Goal: Task Accomplishment & Management: Complete application form

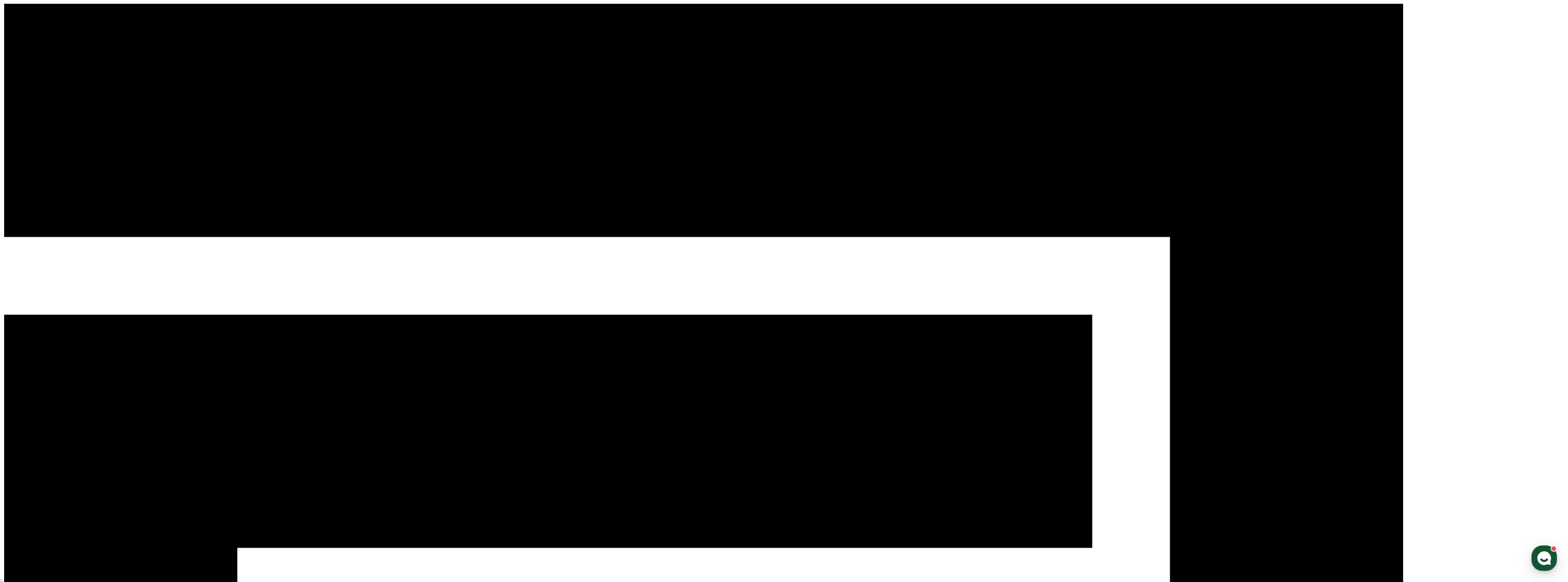
select select "**********"
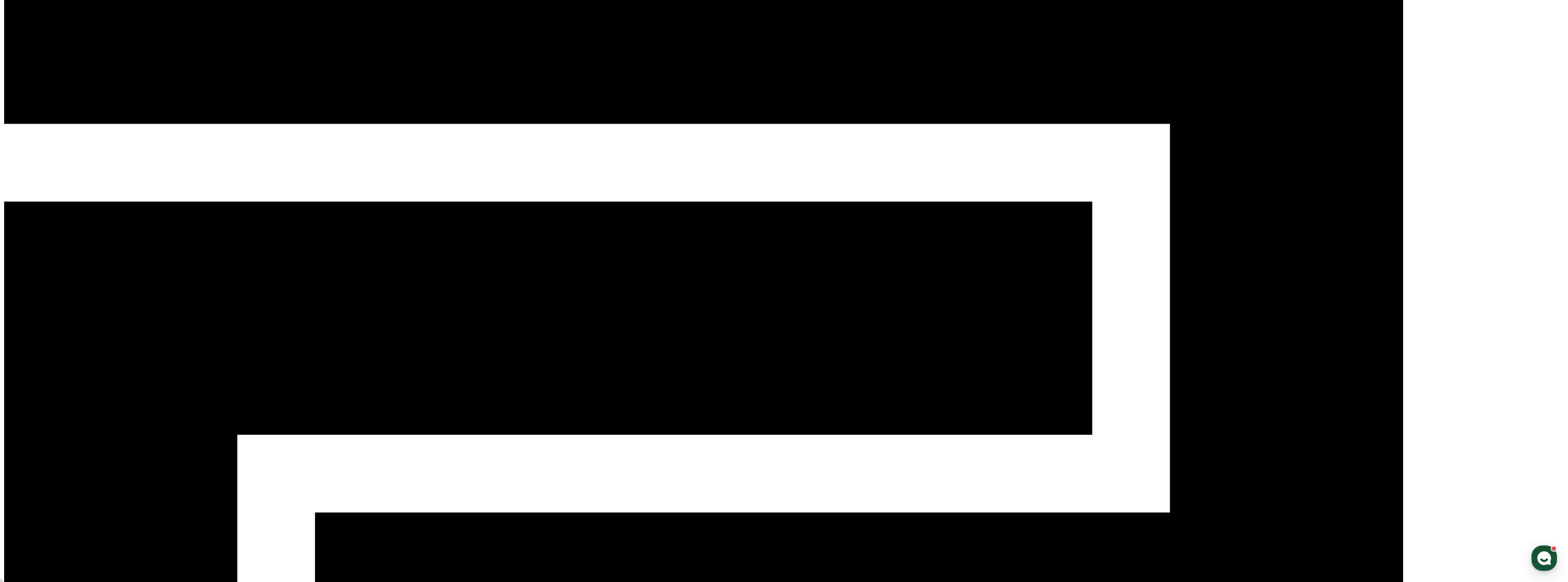
scroll to position [203, 0]
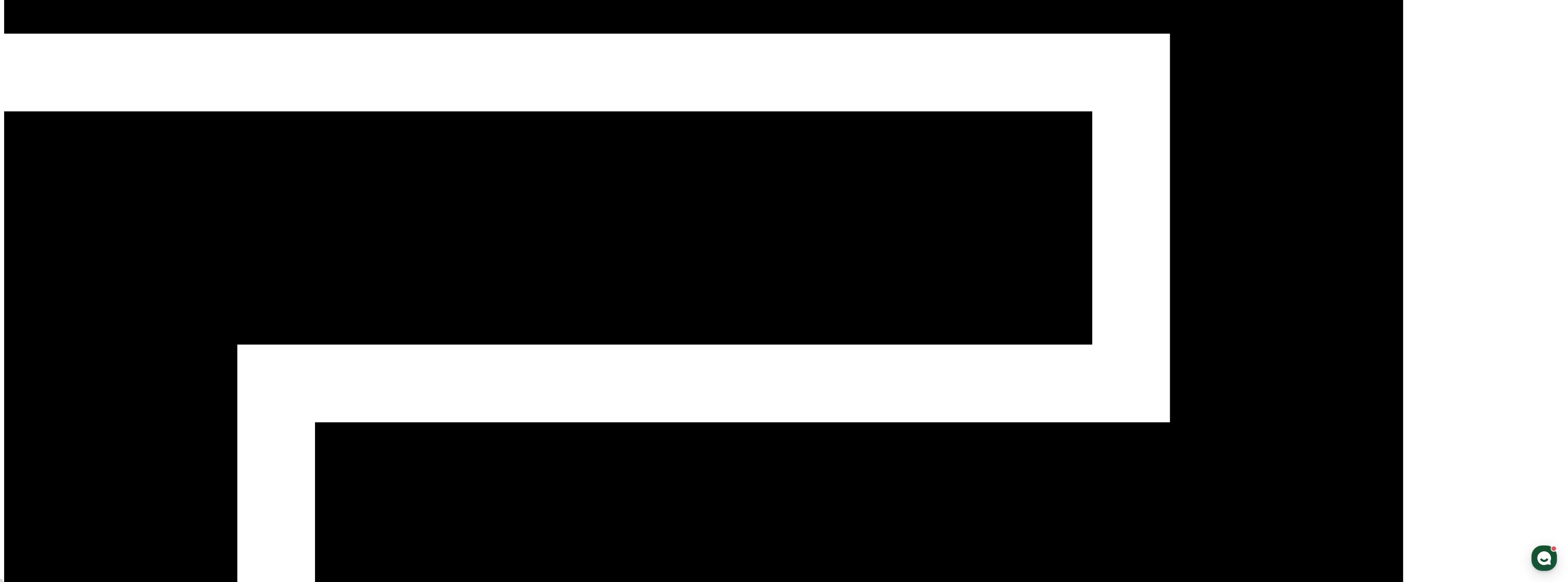
drag, startPoint x: 544, startPoint y: 345, endPoint x: 673, endPoint y: 346, distance: 129.0
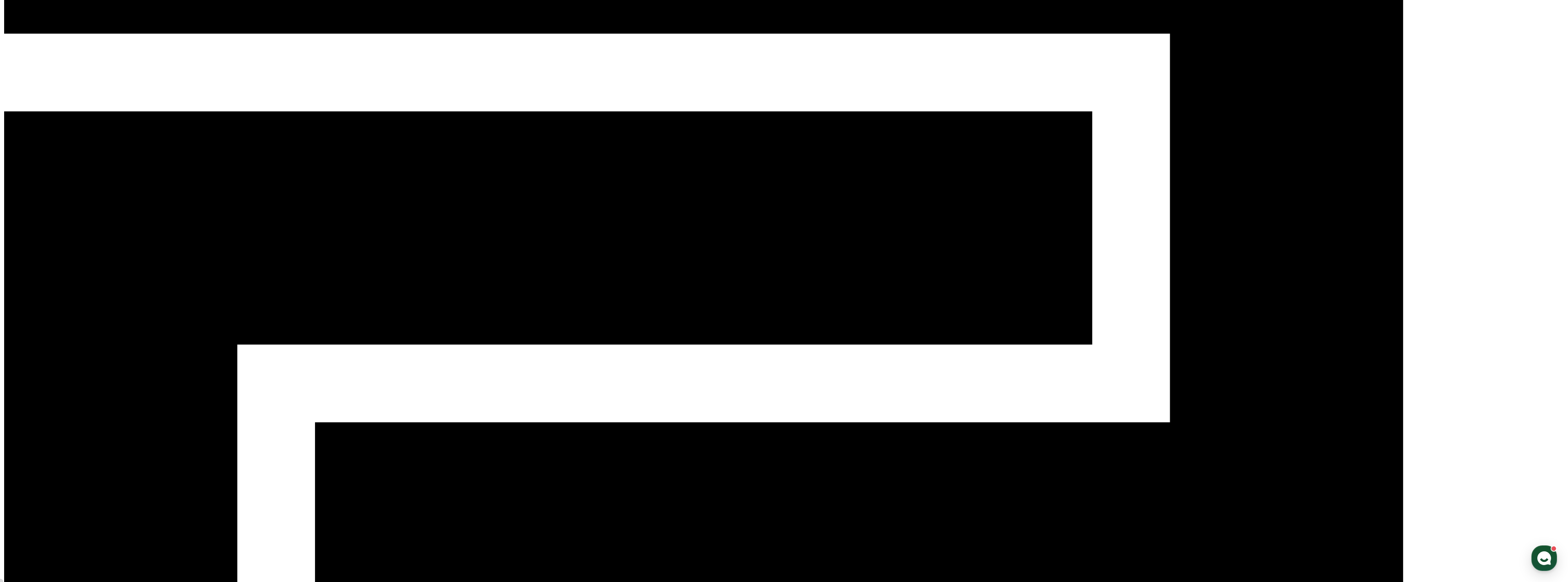
paste input "**********"
type input "**********"
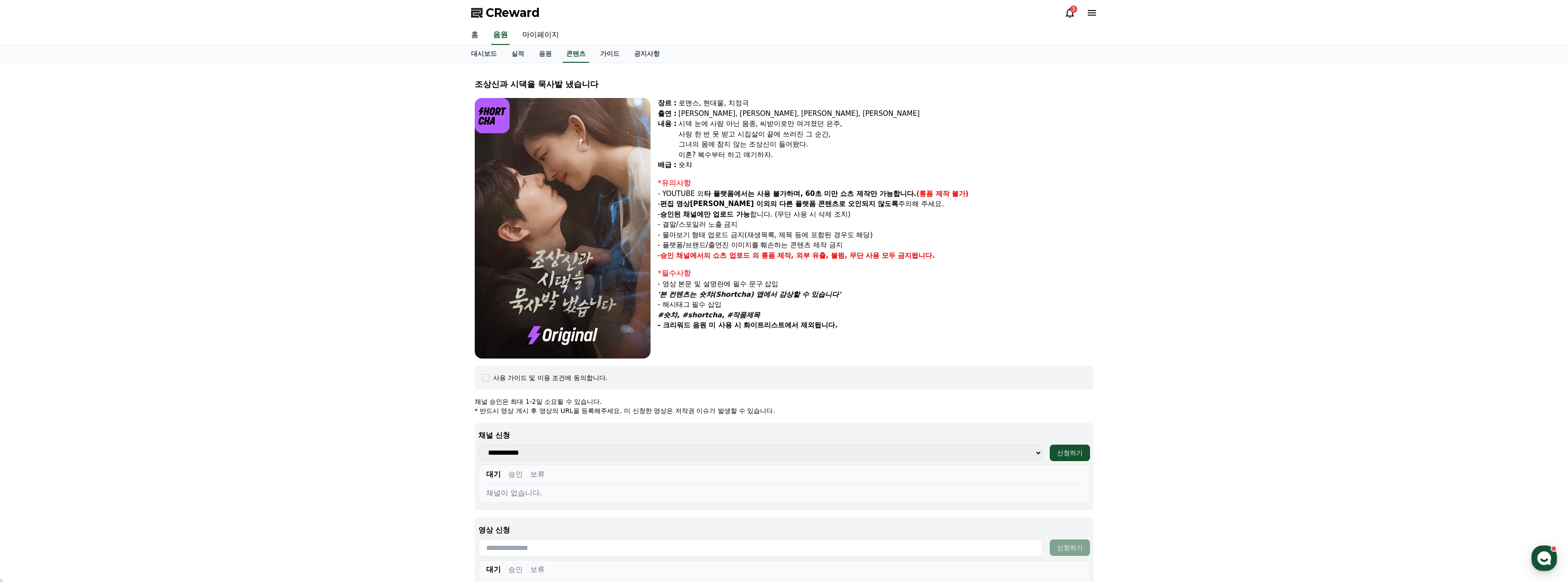
select select
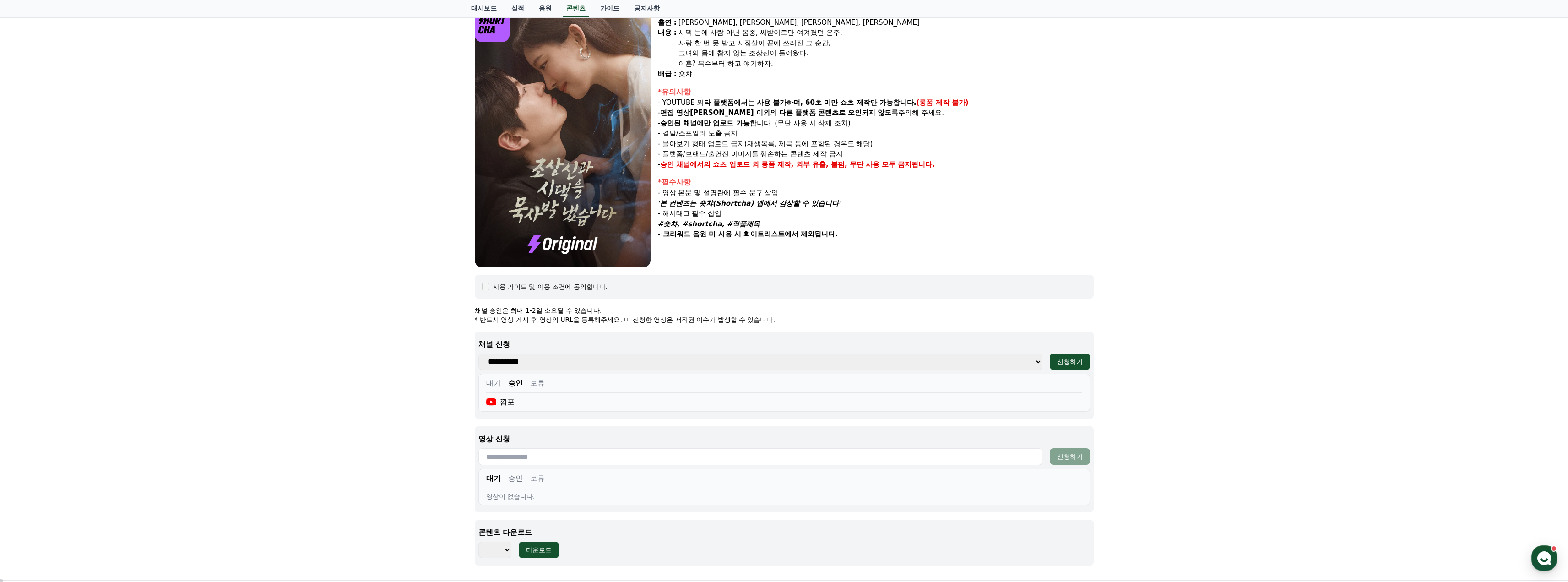
scroll to position [203, 0]
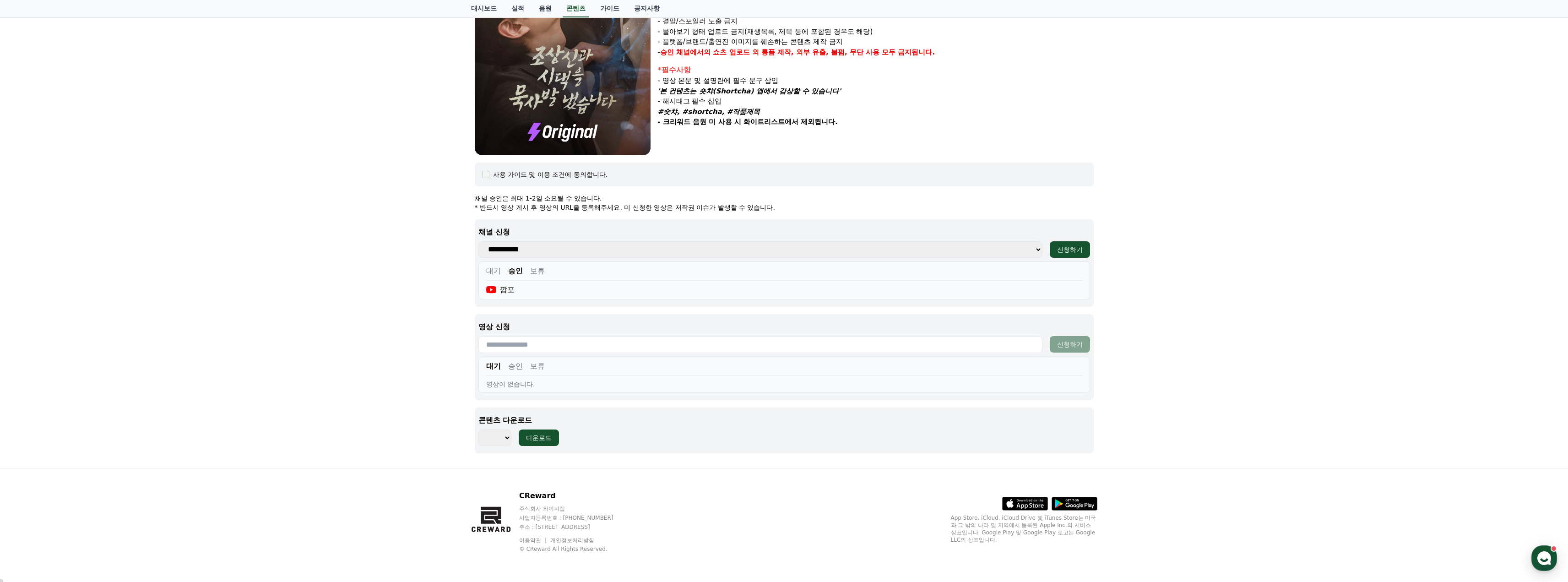
click at [590, 341] on input "text" at bounding box center [760, 345] width 564 height 17
click at [514, 366] on button "승인" at bounding box center [516, 366] width 15 height 11
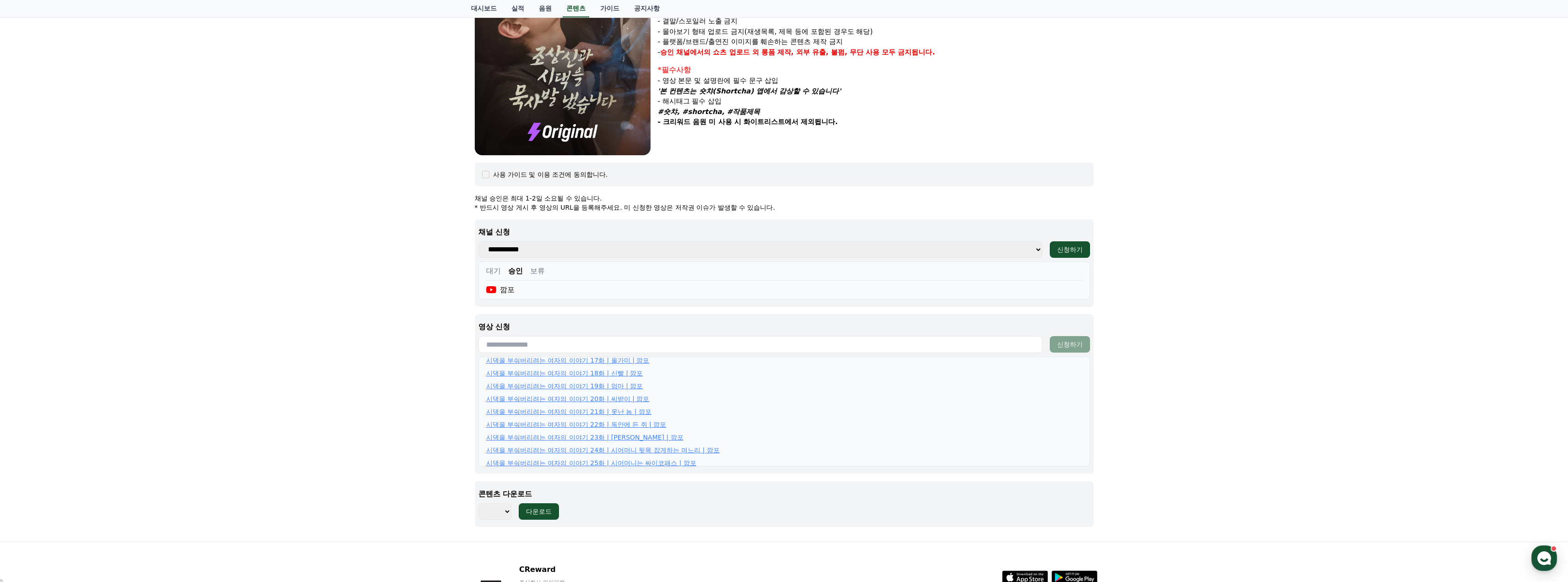
scroll to position [234, 0]
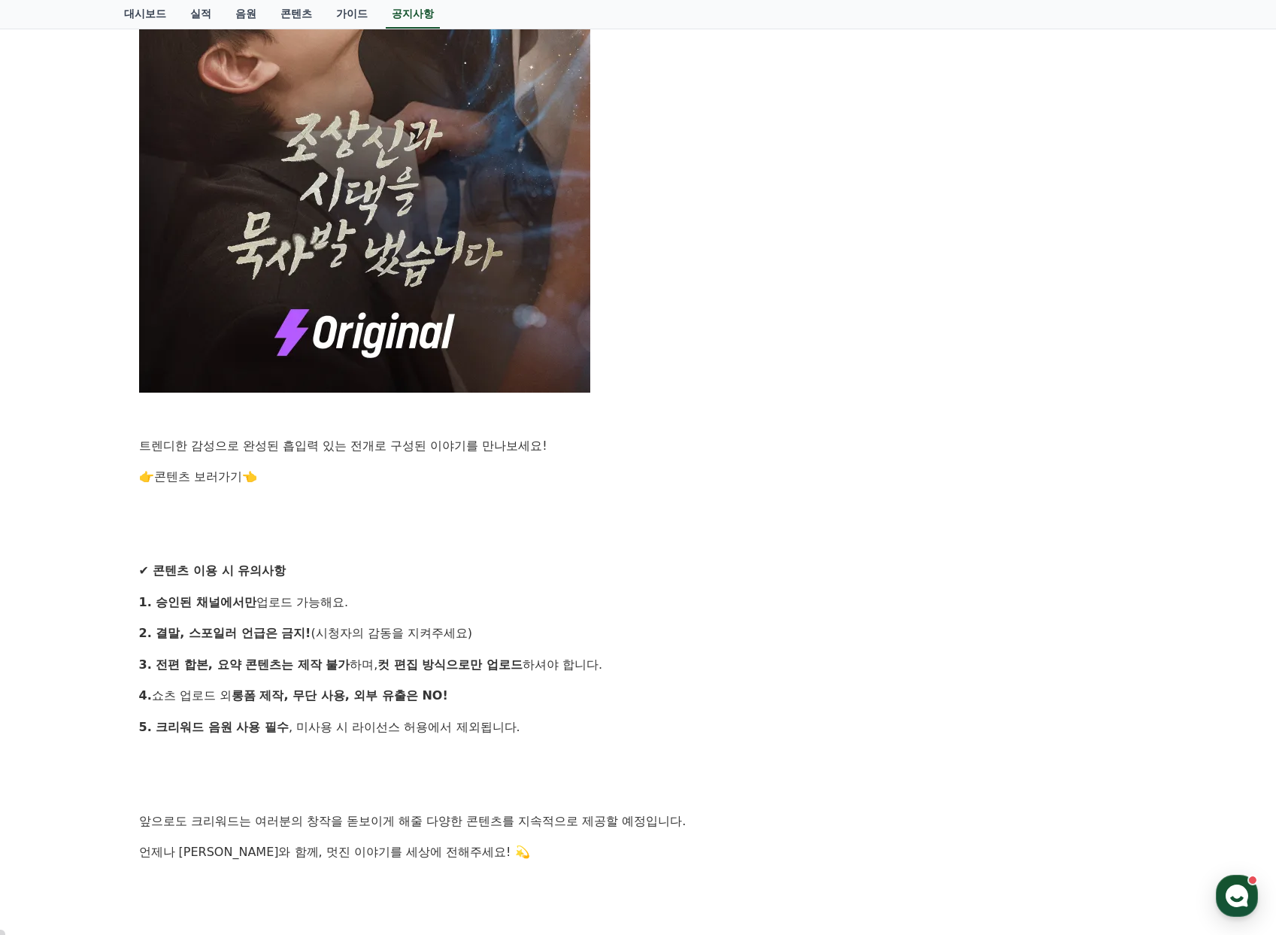
scroll to position [1053, 0]
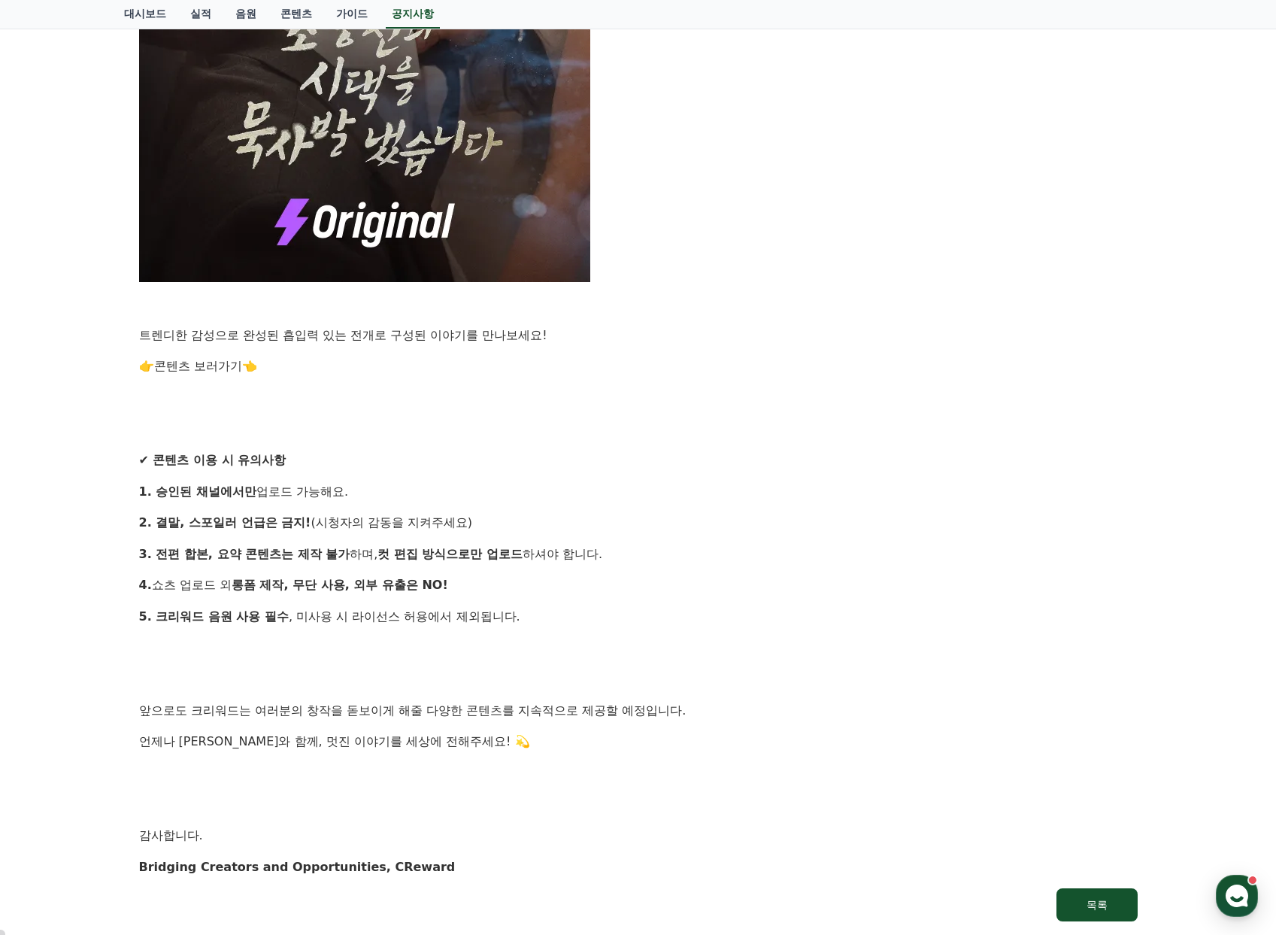
click at [199, 360] on link "콘텐츠 보러가기" at bounding box center [198, 366] width 88 height 14
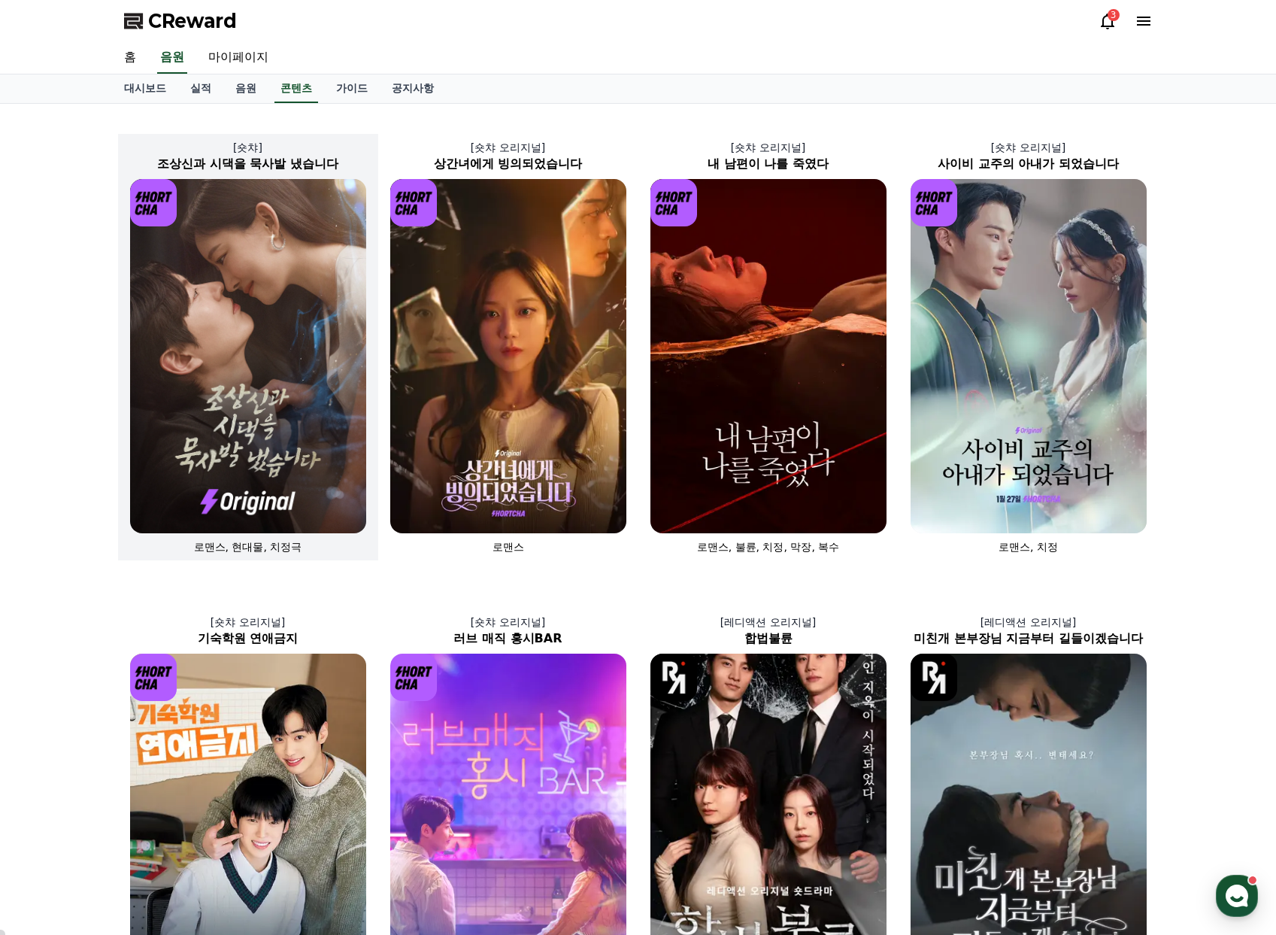
click at [245, 314] on img at bounding box center [248, 356] width 236 height 354
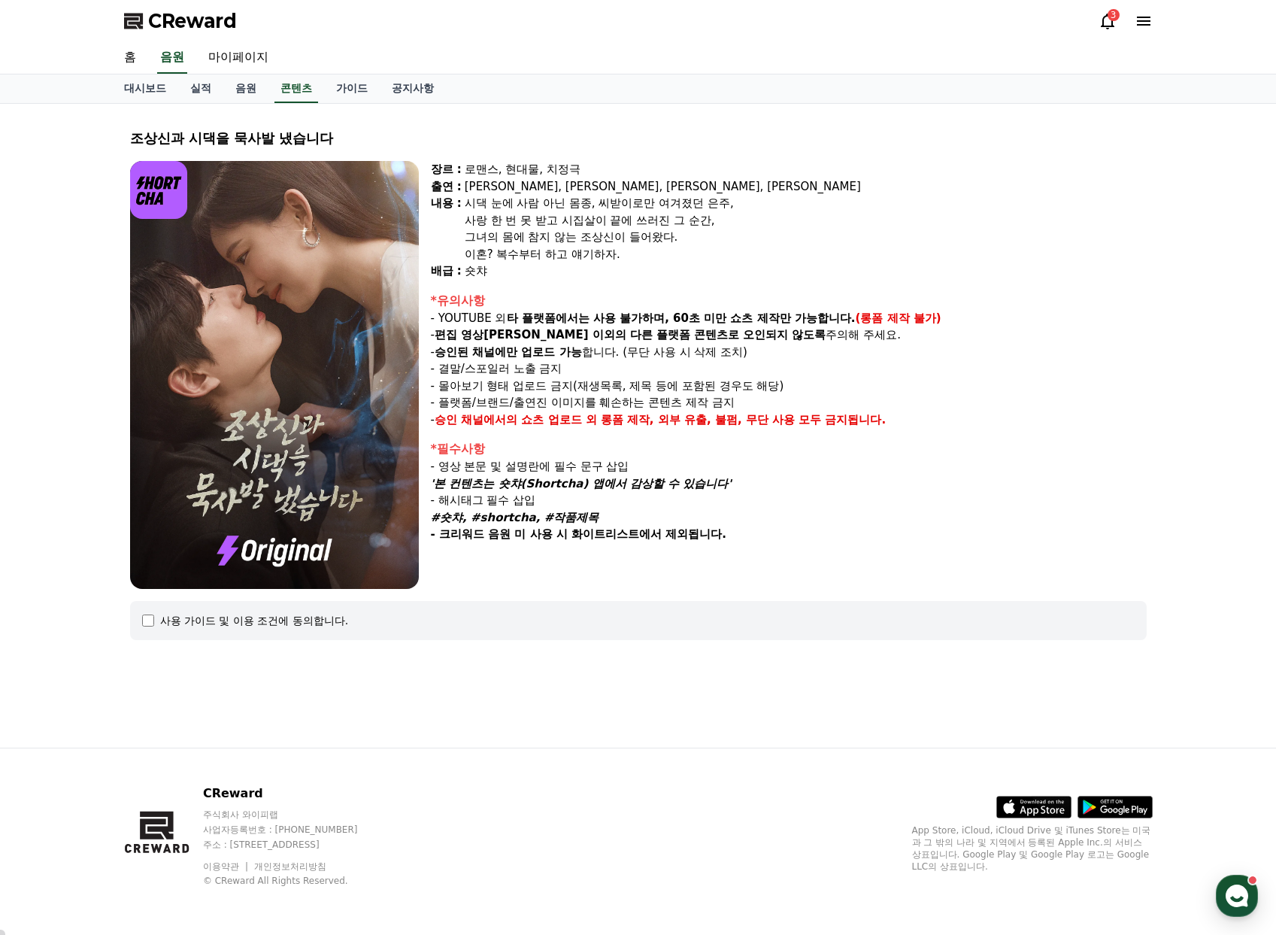
select select
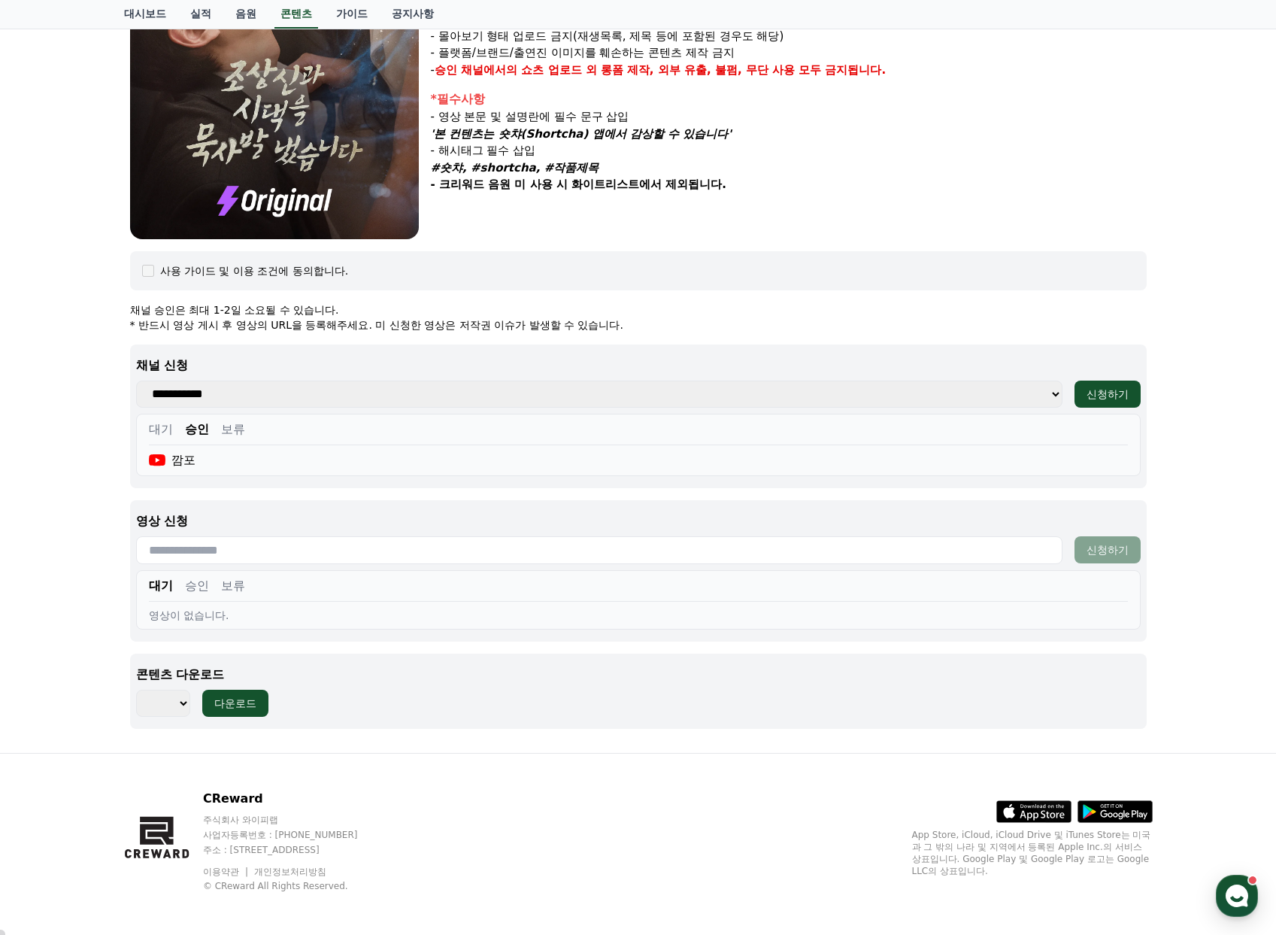
scroll to position [355, 0]
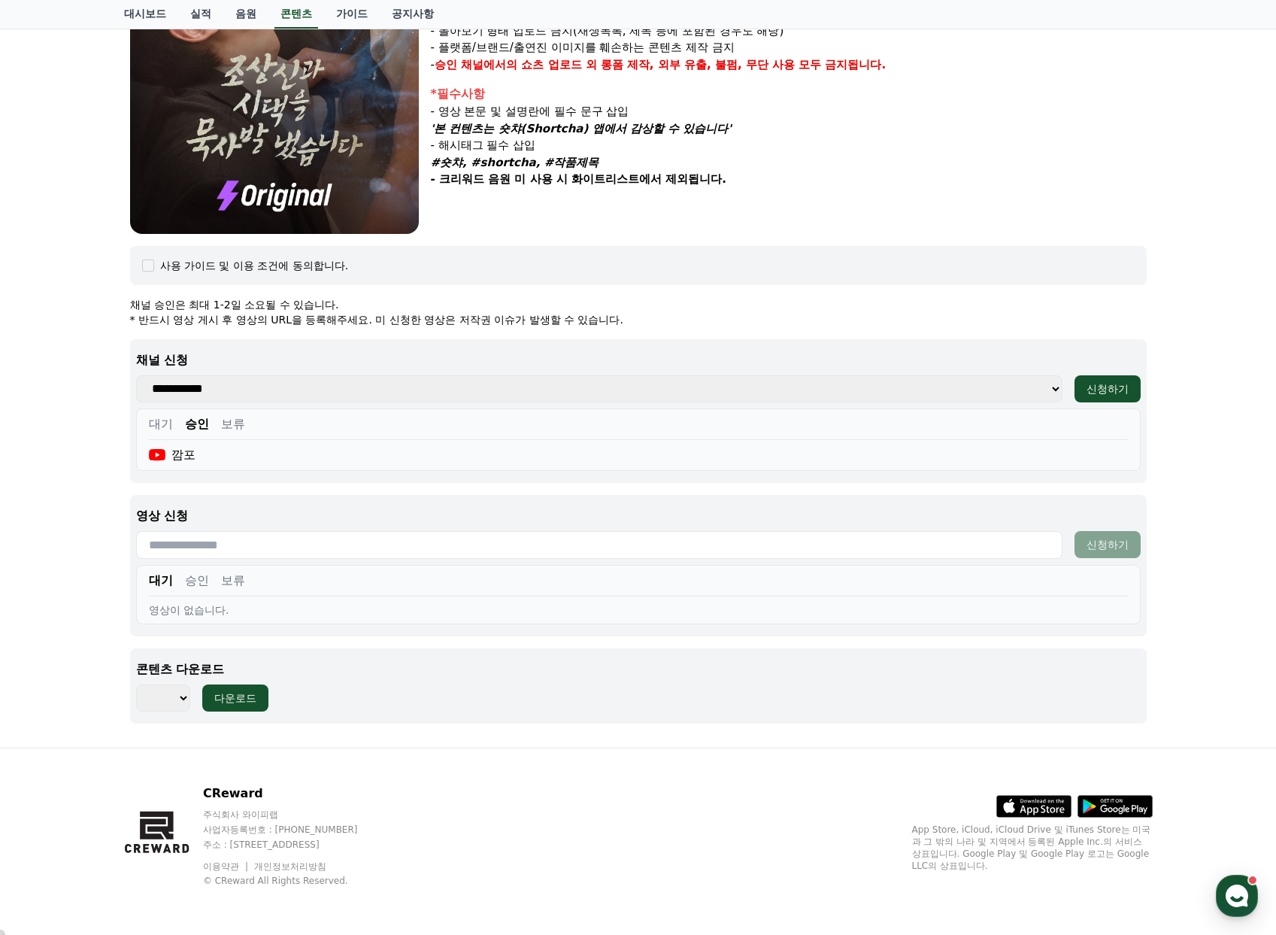
drag, startPoint x: 197, startPoint y: 578, endPoint x: 235, endPoint y: 563, distance: 41.5
click at [196, 578] on button "승인" at bounding box center [197, 581] width 24 height 18
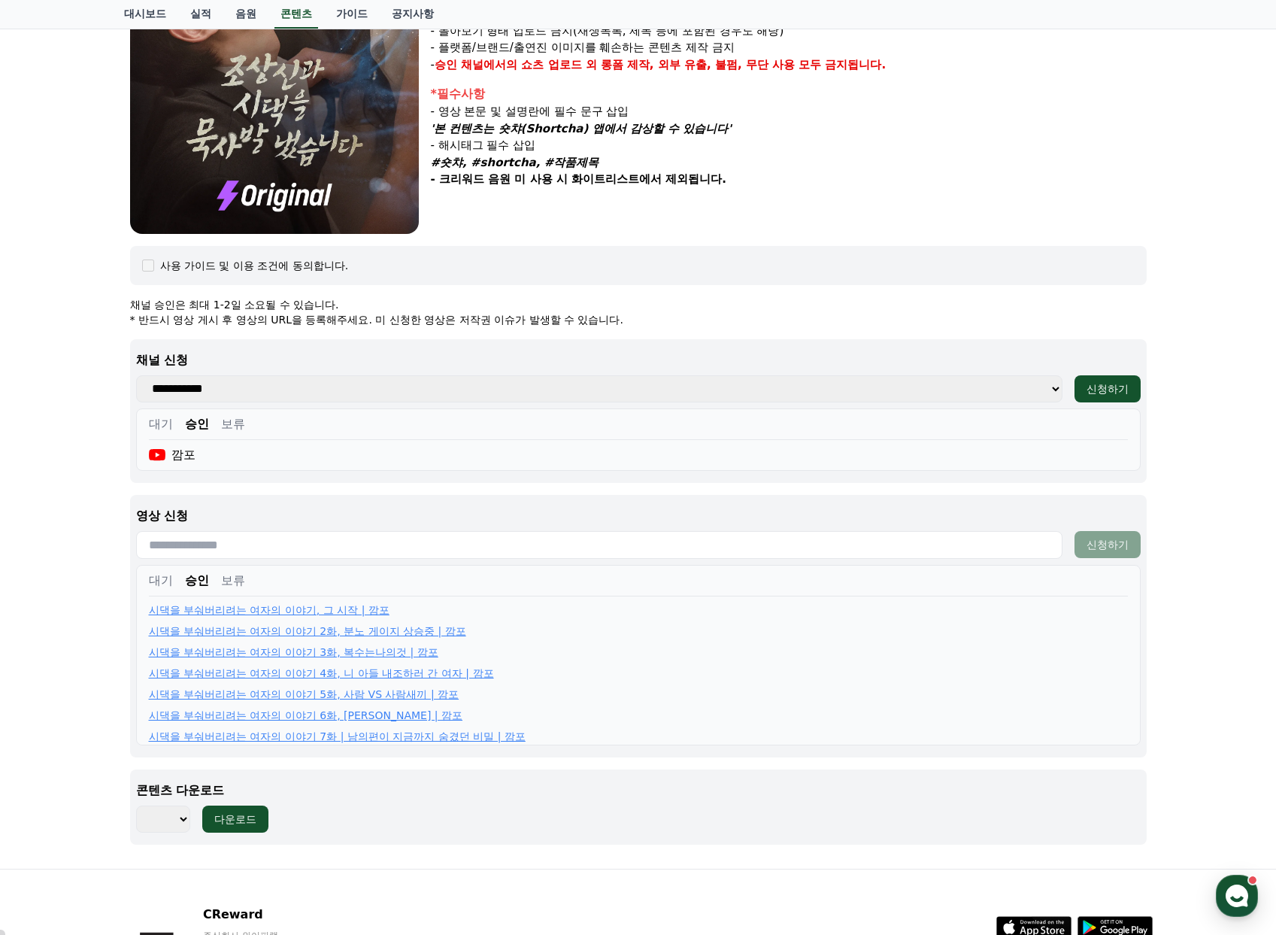
drag, startPoint x: 244, startPoint y: 551, endPoint x: 301, endPoint y: 545, distance: 57.4
click at [244, 550] on input "text" at bounding box center [599, 545] width 927 height 28
paste input "**********"
type input "**********"
click at [1121, 539] on div "신청하기" at bounding box center [1108, 544] width 42 height 15
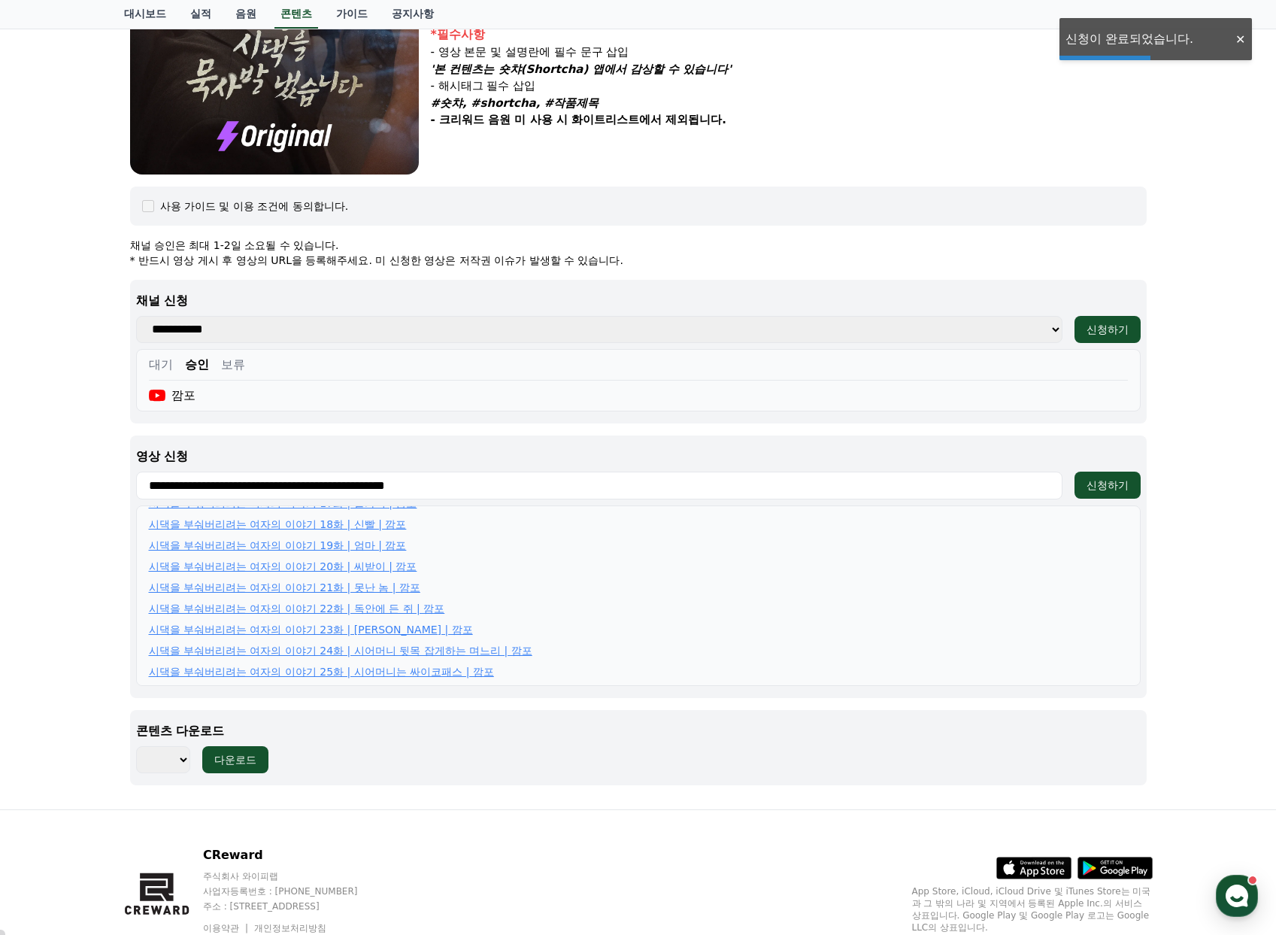
scroll to position [476, 0]
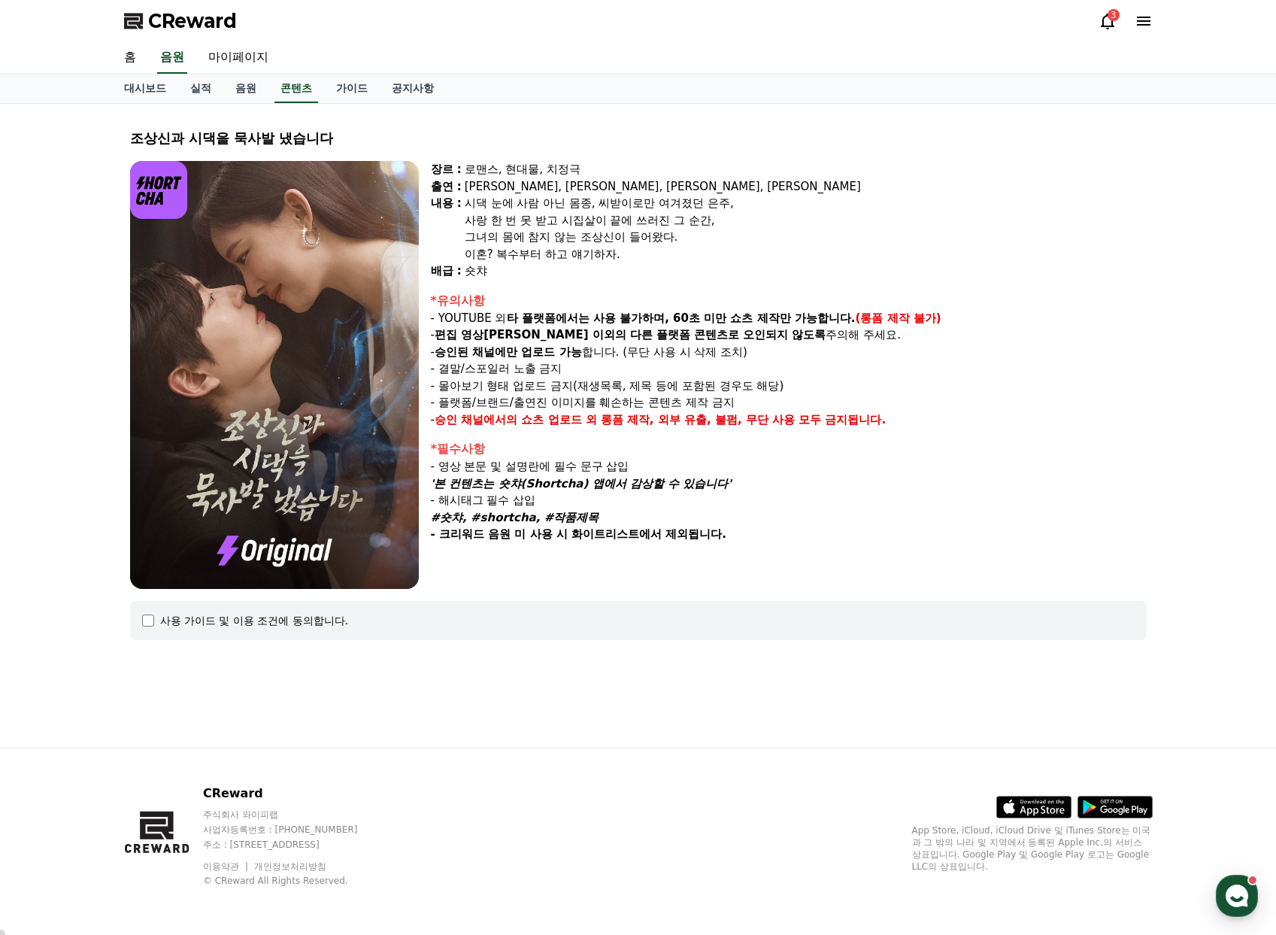
select select
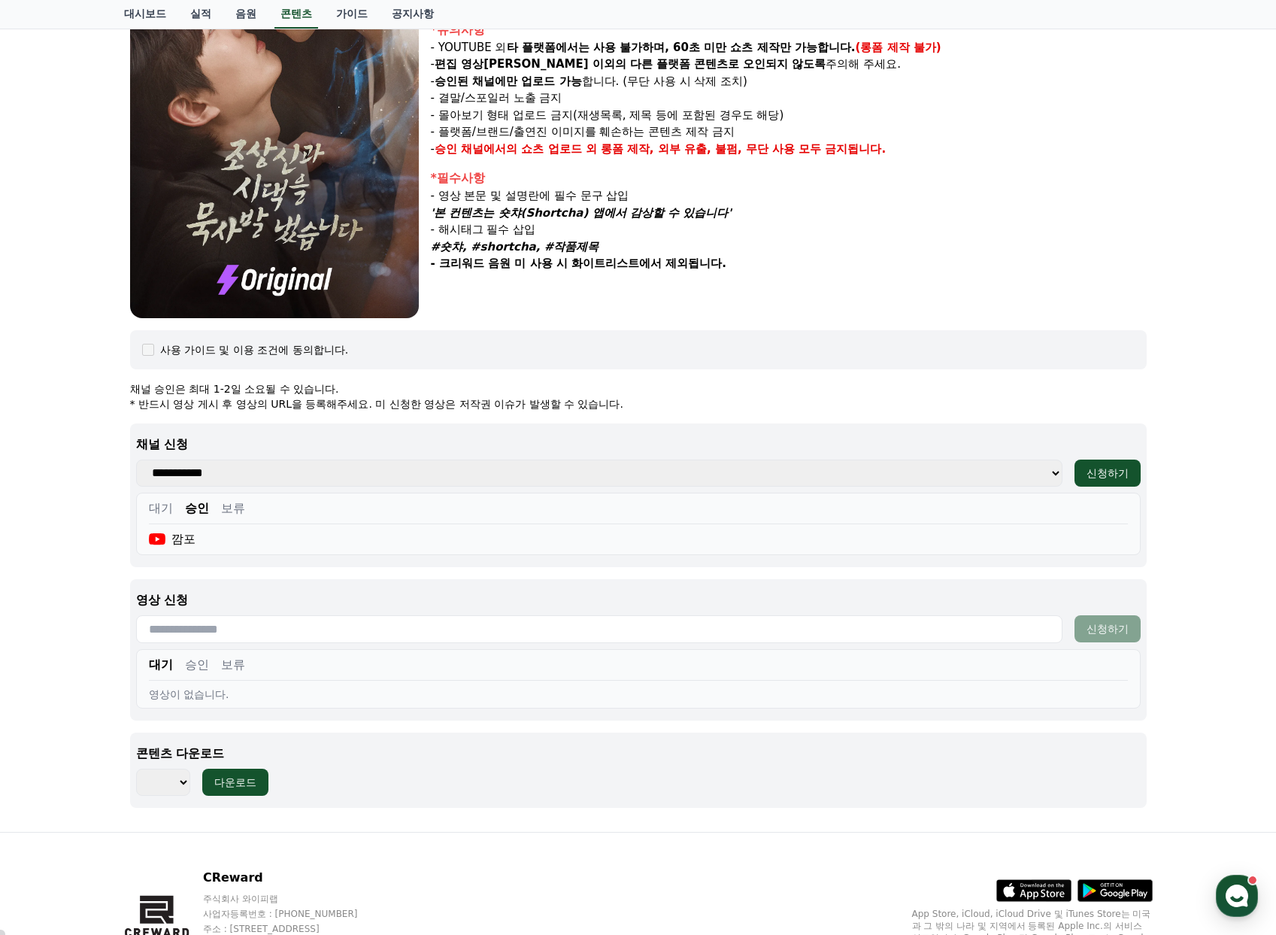
scroll to position [351, 0]
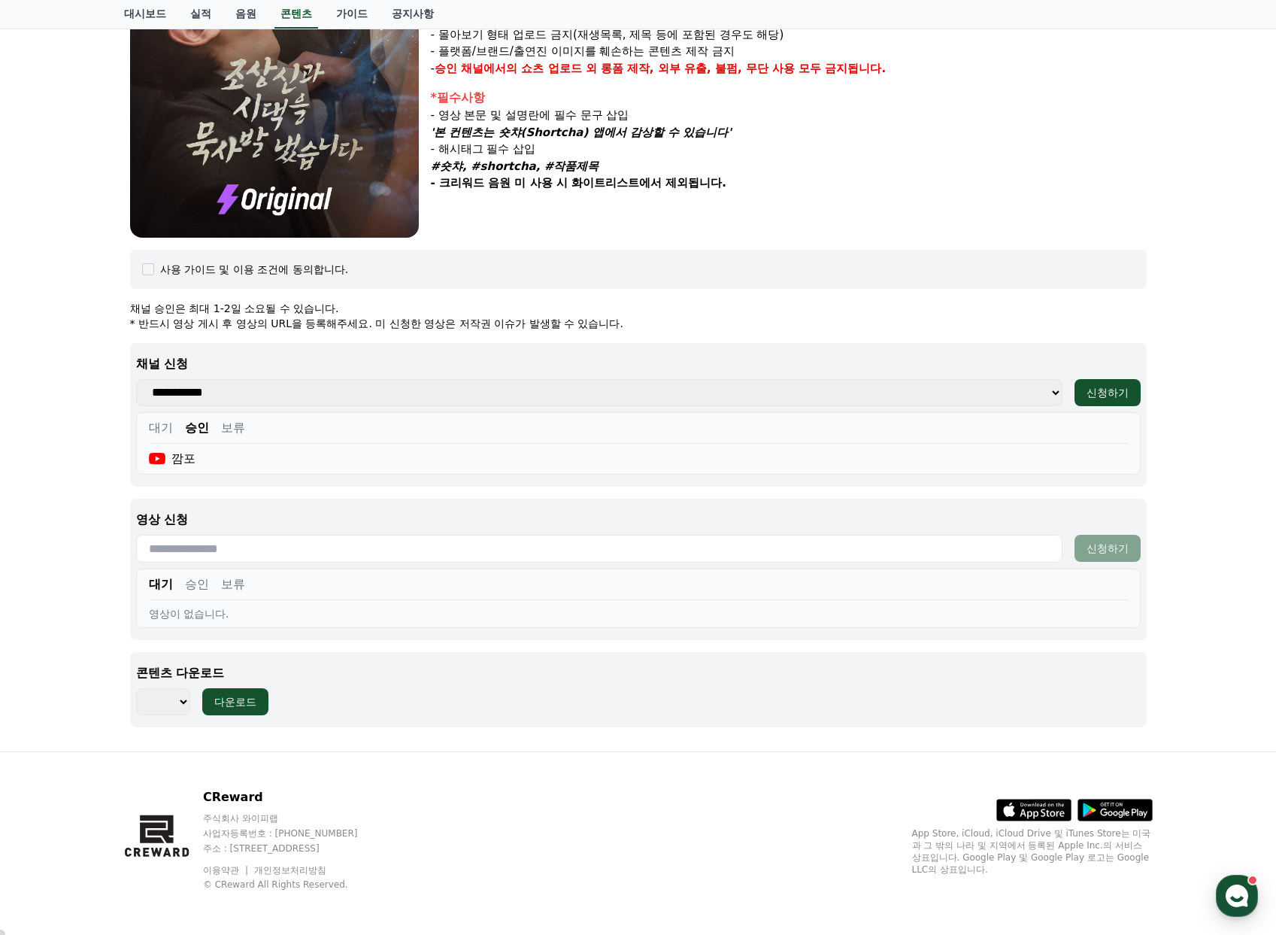
click at [197, 582] on button "승인" at bounding box center [197, 584] width 24 height 18
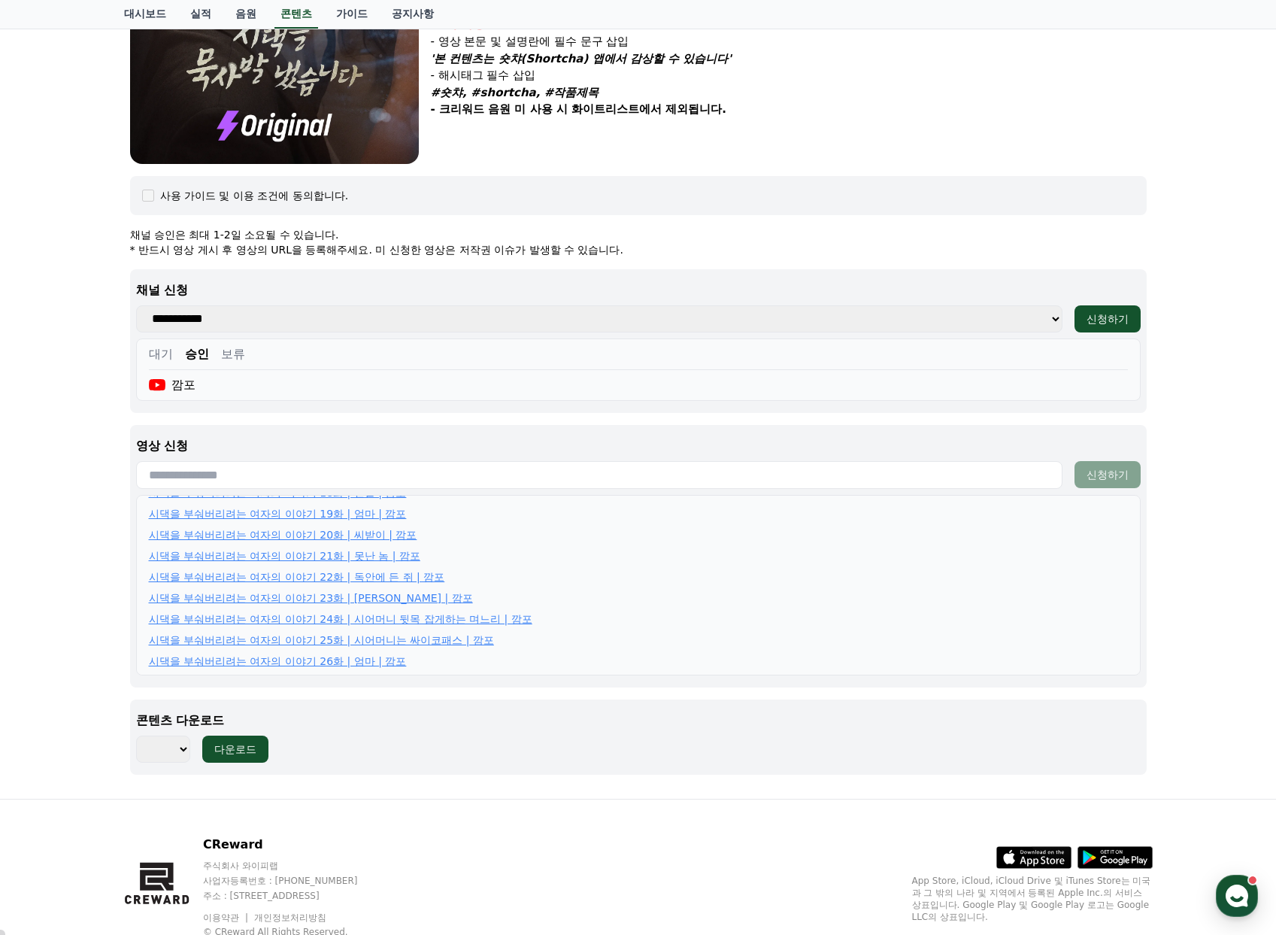
scroll to position [476, 0]
